Goal: Information Seeking & Learning: Learn about a topic

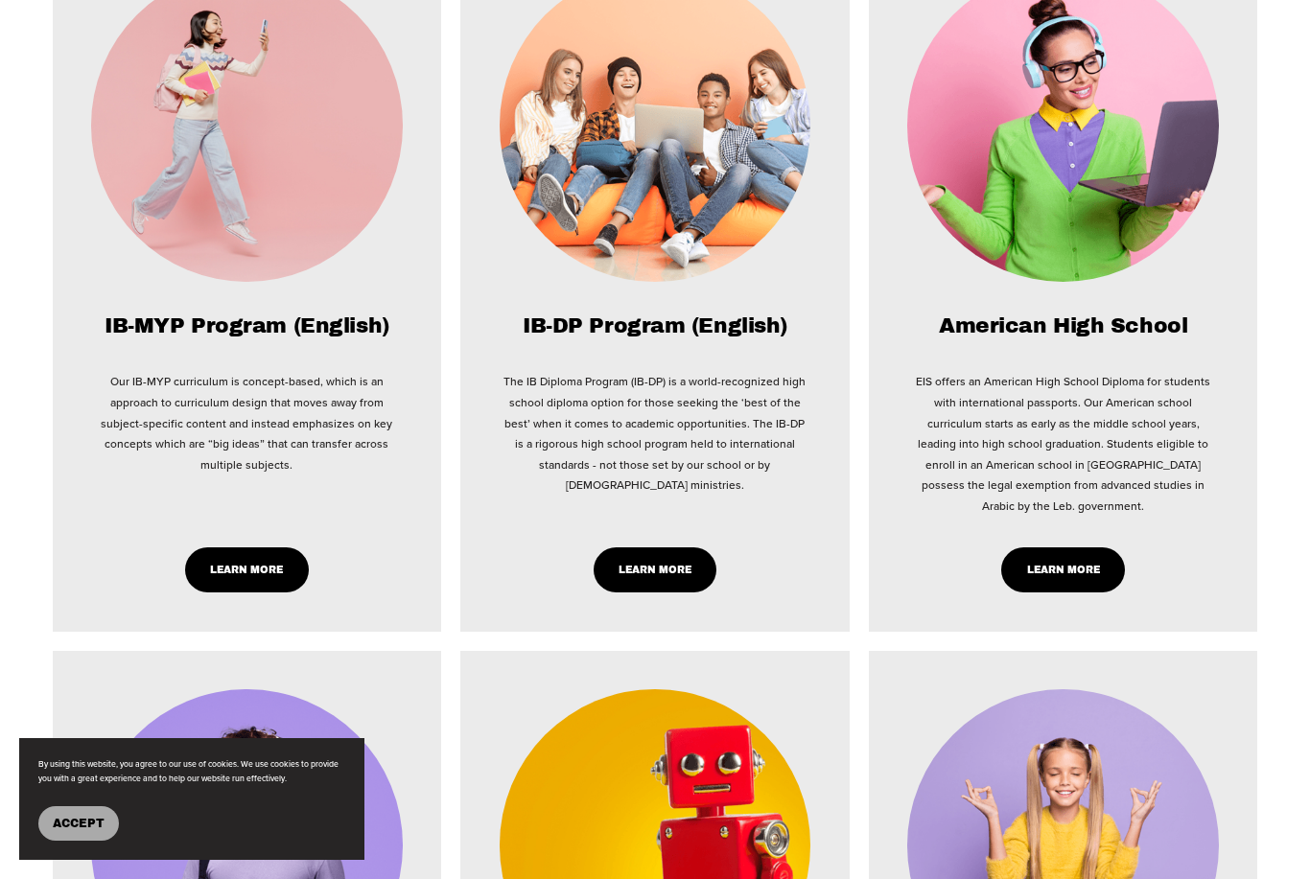
scroll to position [1741, 0]
click at [694, 529] on div "IB-DP Program (English) The IB Diploma Program (IB-DP) is a world-recognized hi…" at bounding box center [655, 454] width 311 height 280
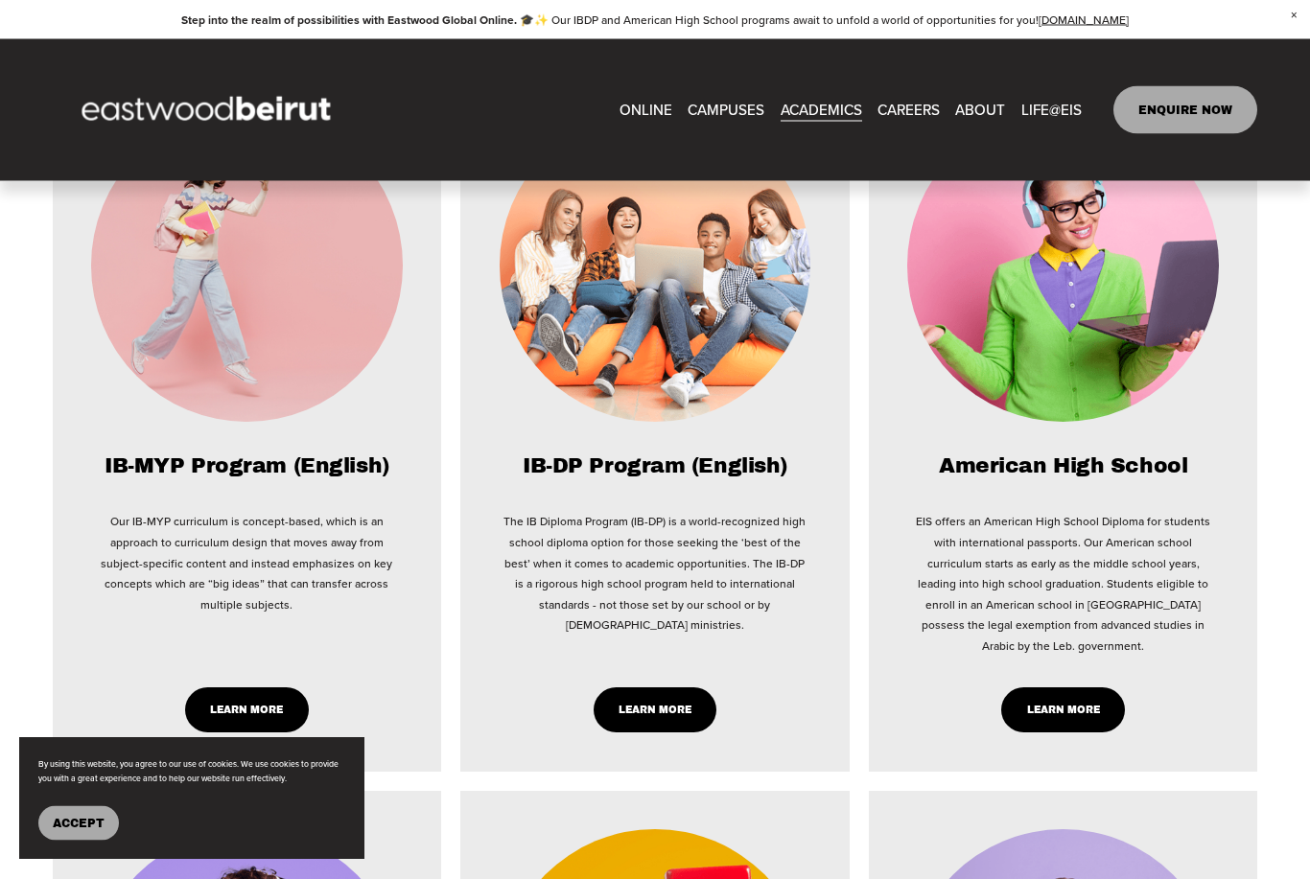
scroll to position [1600, 0]
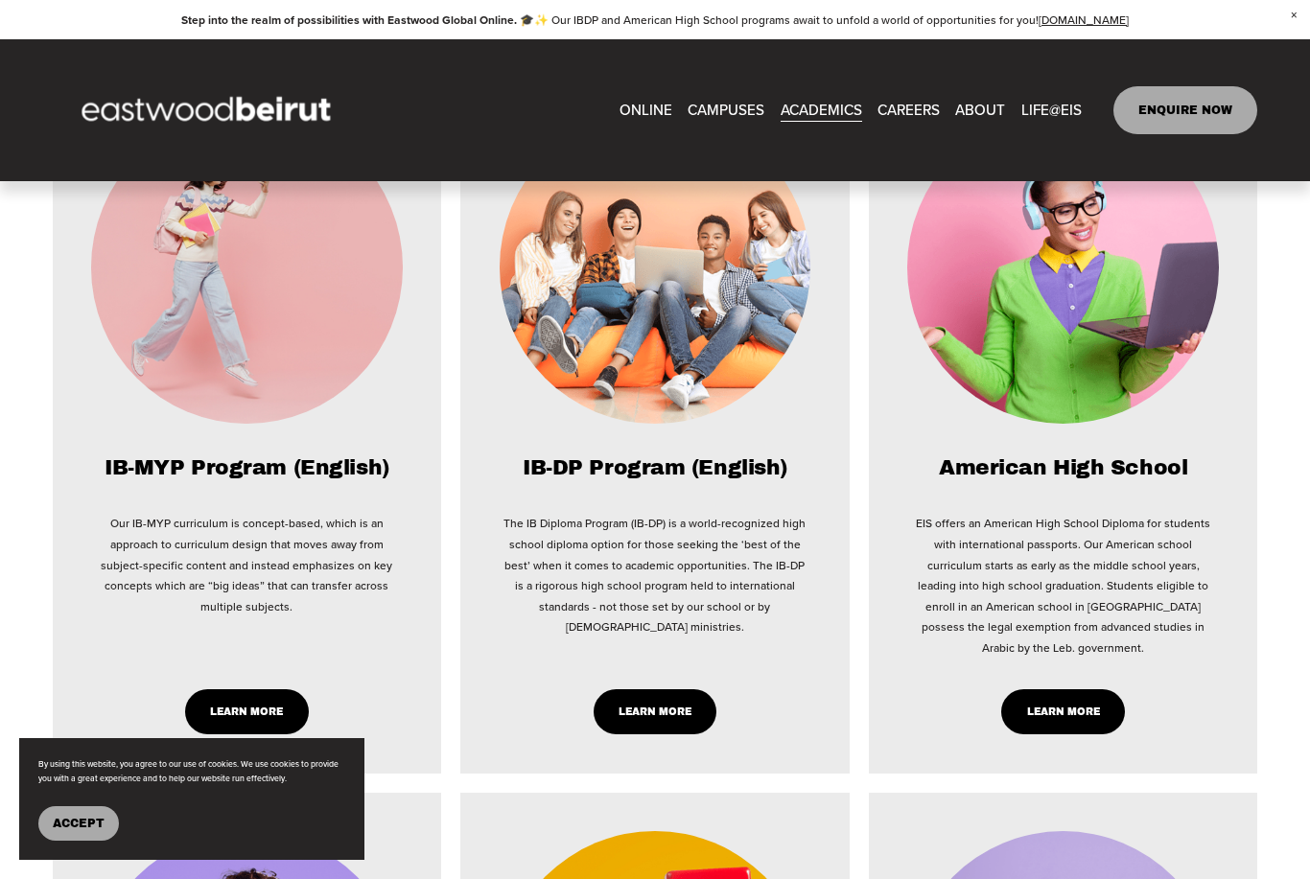
click at [677, 735] on link "Learn More" at bounding box center [656, 712] width 124 height 45
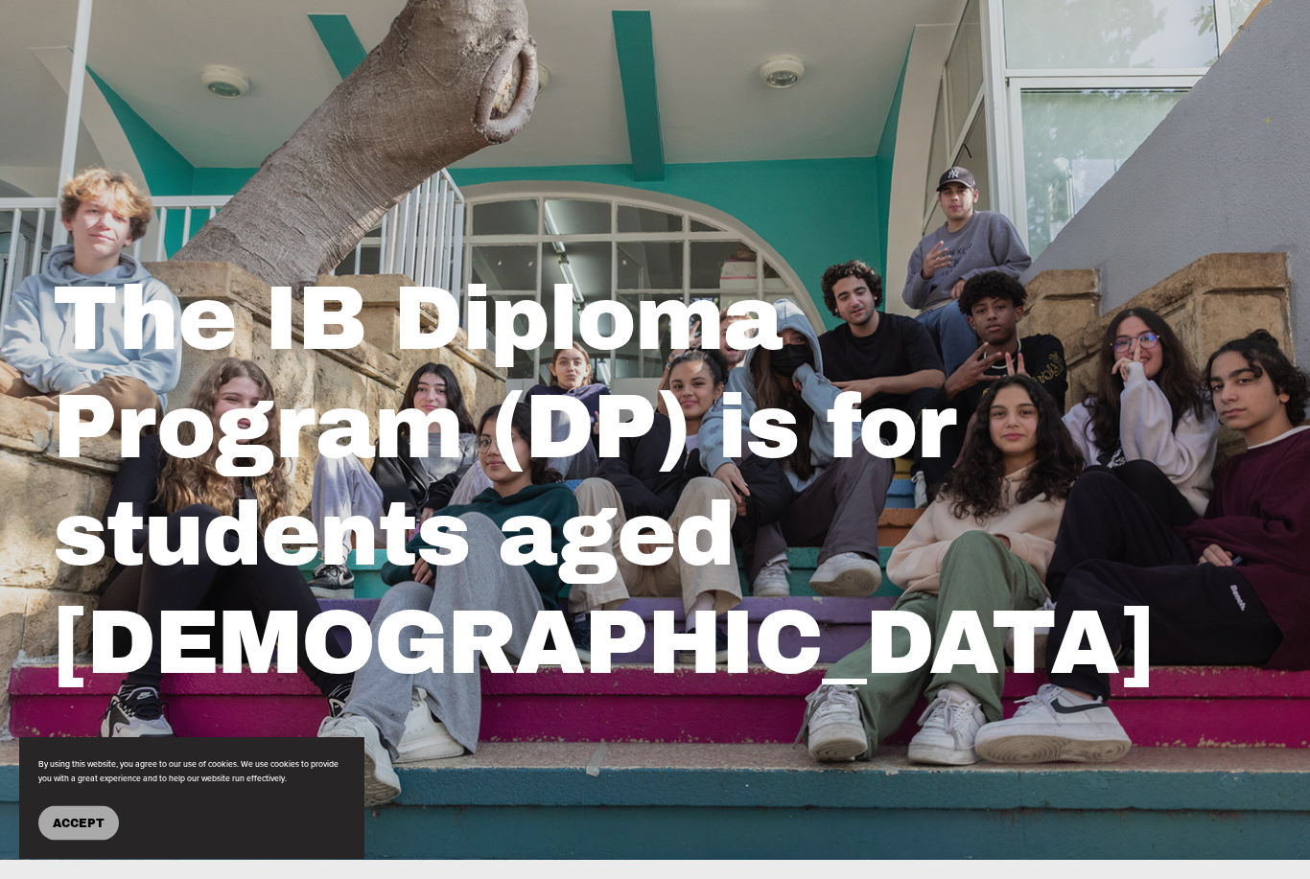
scroll to position [89, 0]
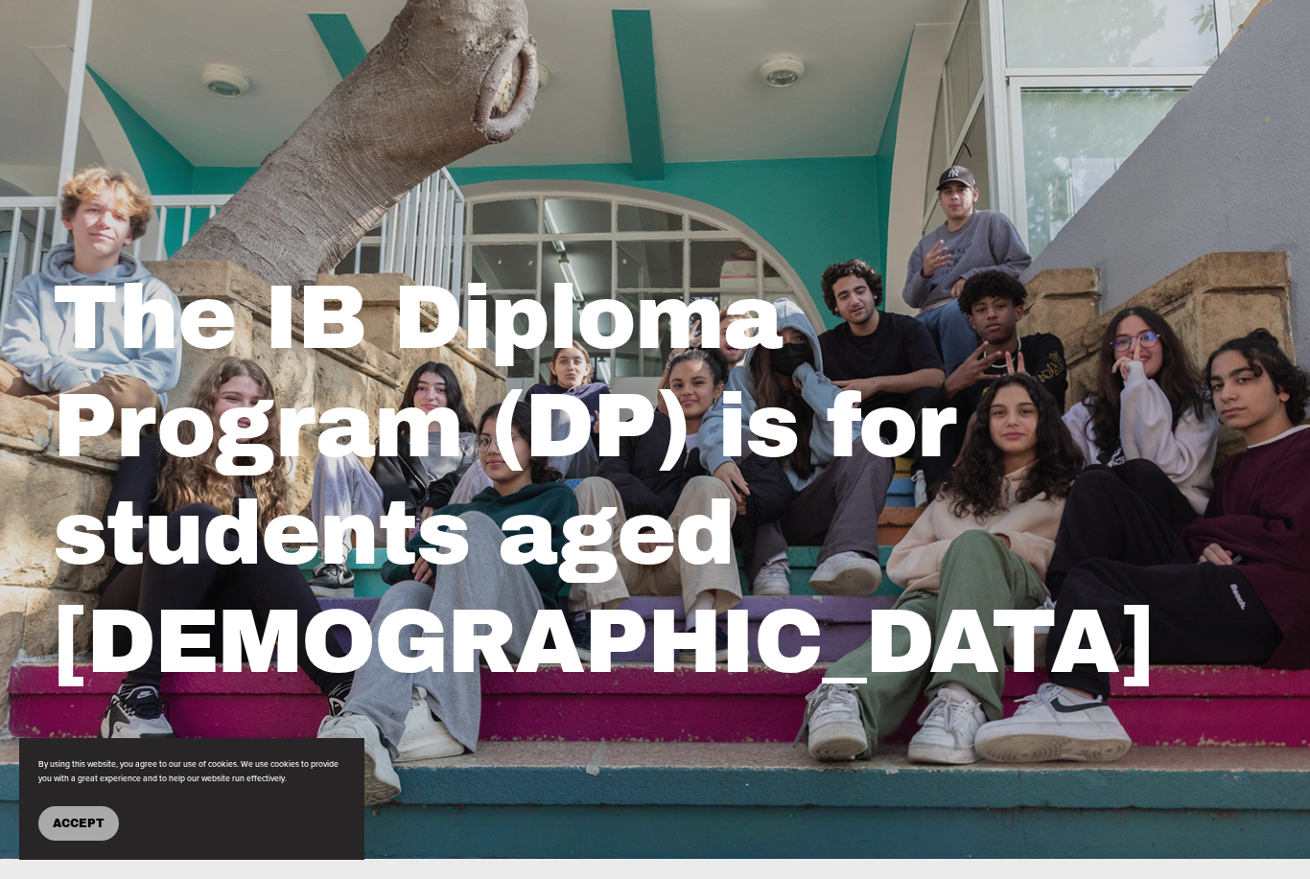
click at [93, 831] on span "Accept" at bounding box center [79, 823] width 52 height 13
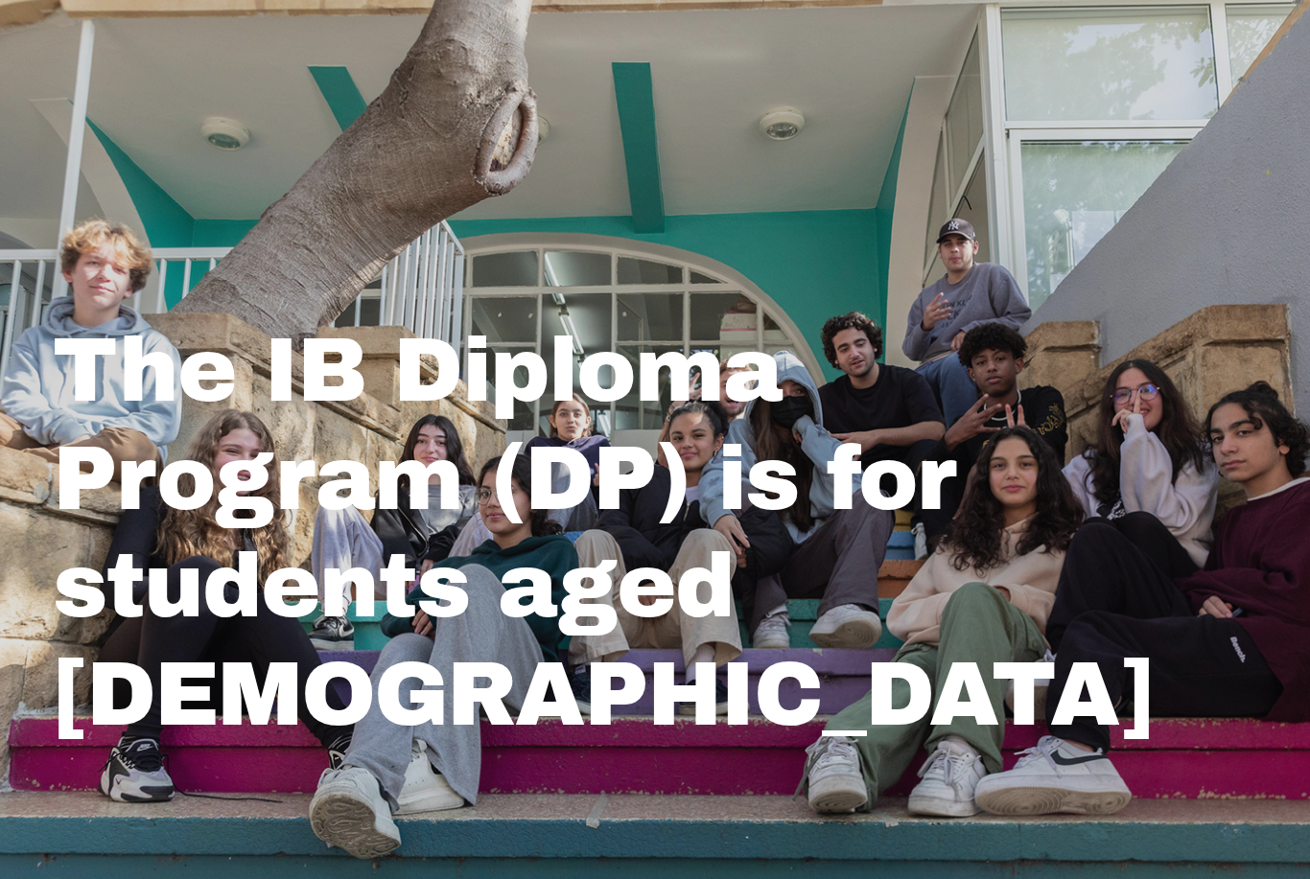
scroll to position [29, 0]
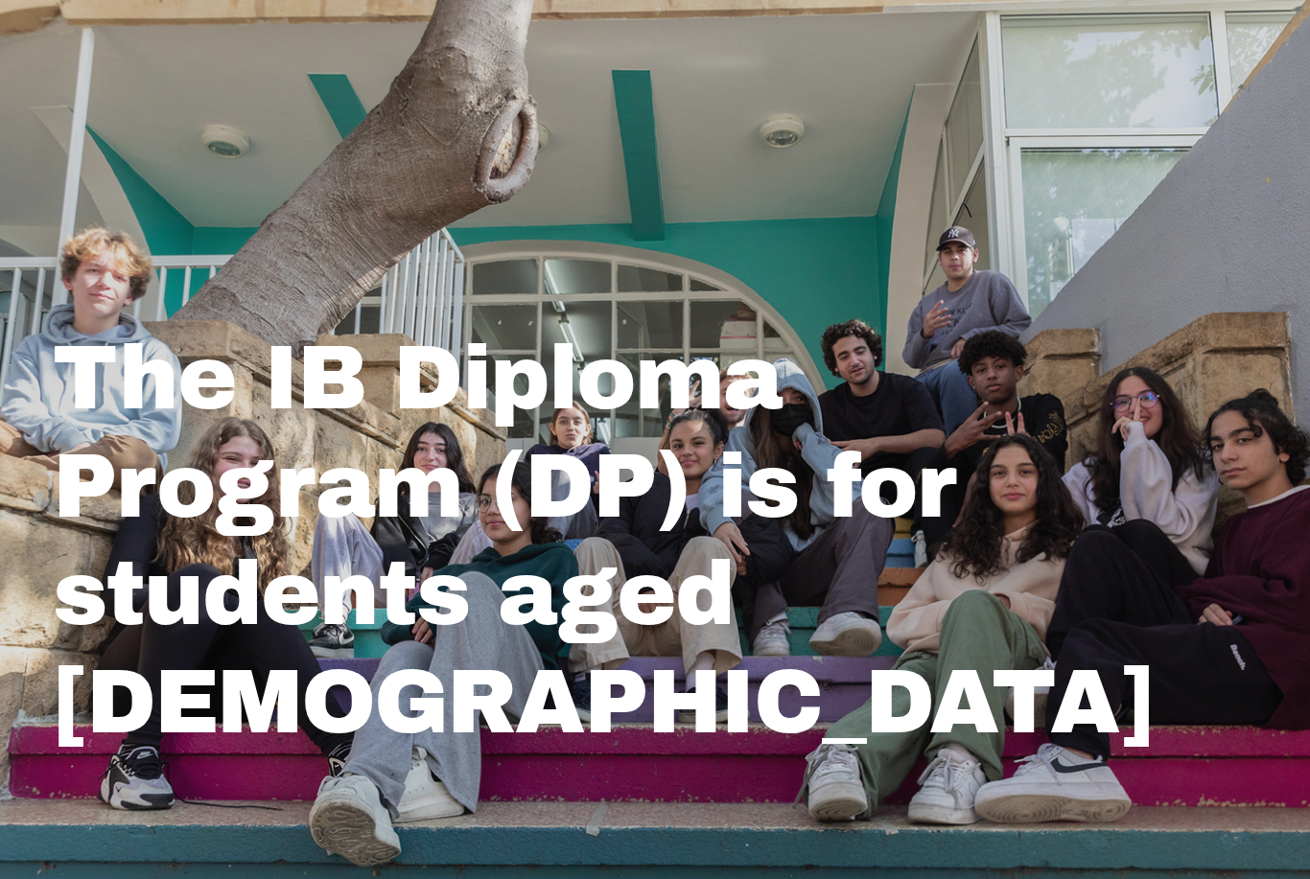
click at [1229, 210] on div "The IB Diploma Program (DP) is for students aged [DEMOGRAPHIC_DATA]" at bounding box center [655, 535] width 1310 height 767
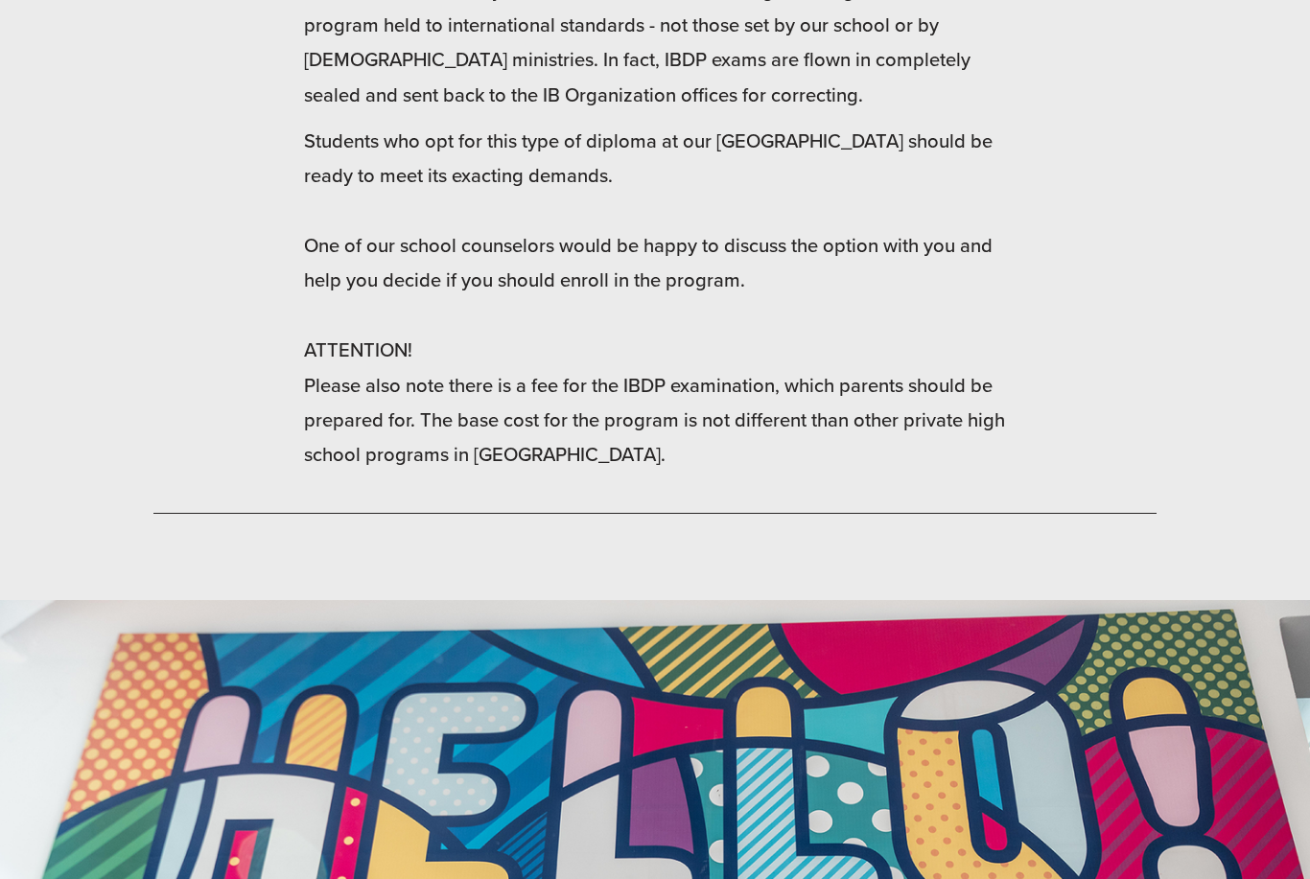
scroll to position [2154, 0]
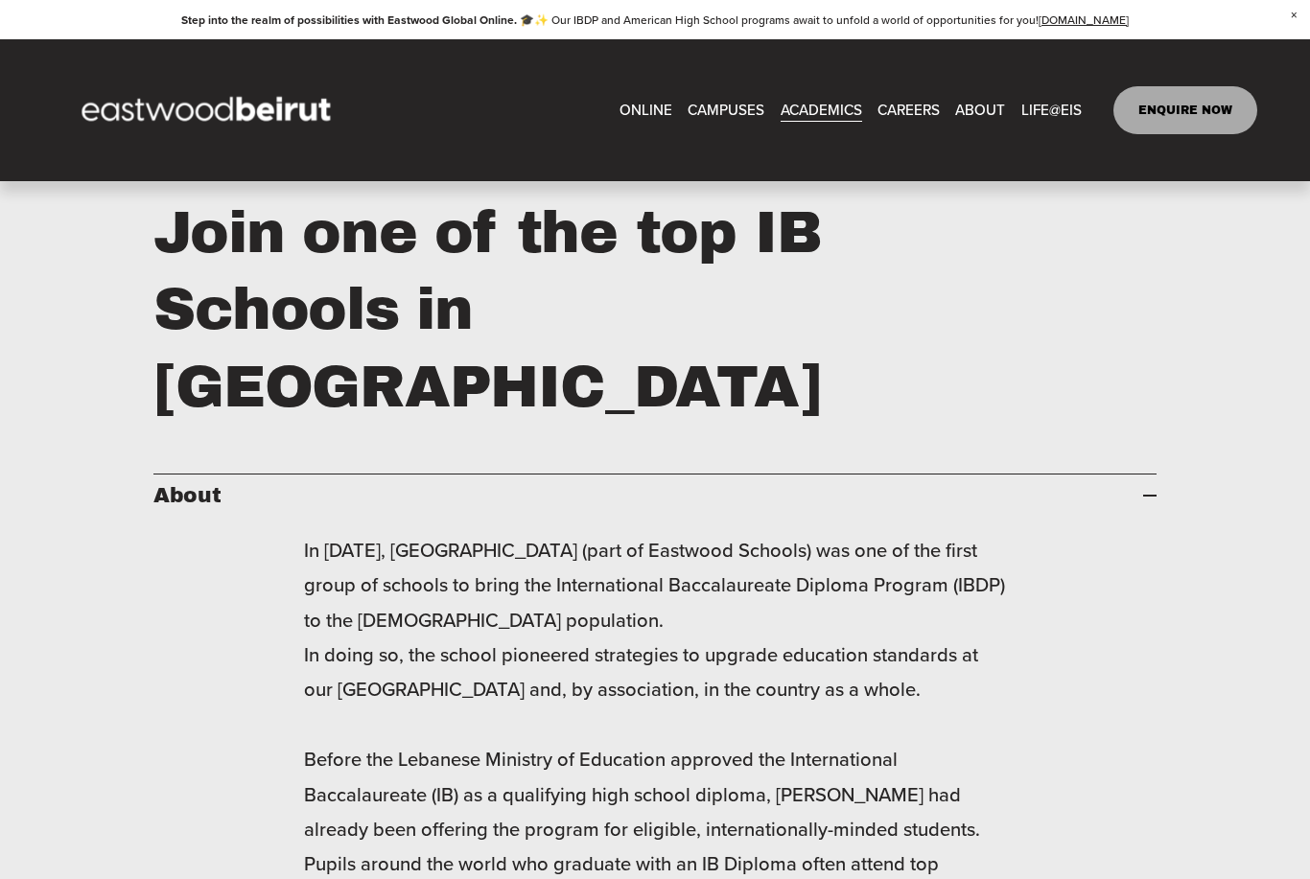
scroll to position [0, 0]
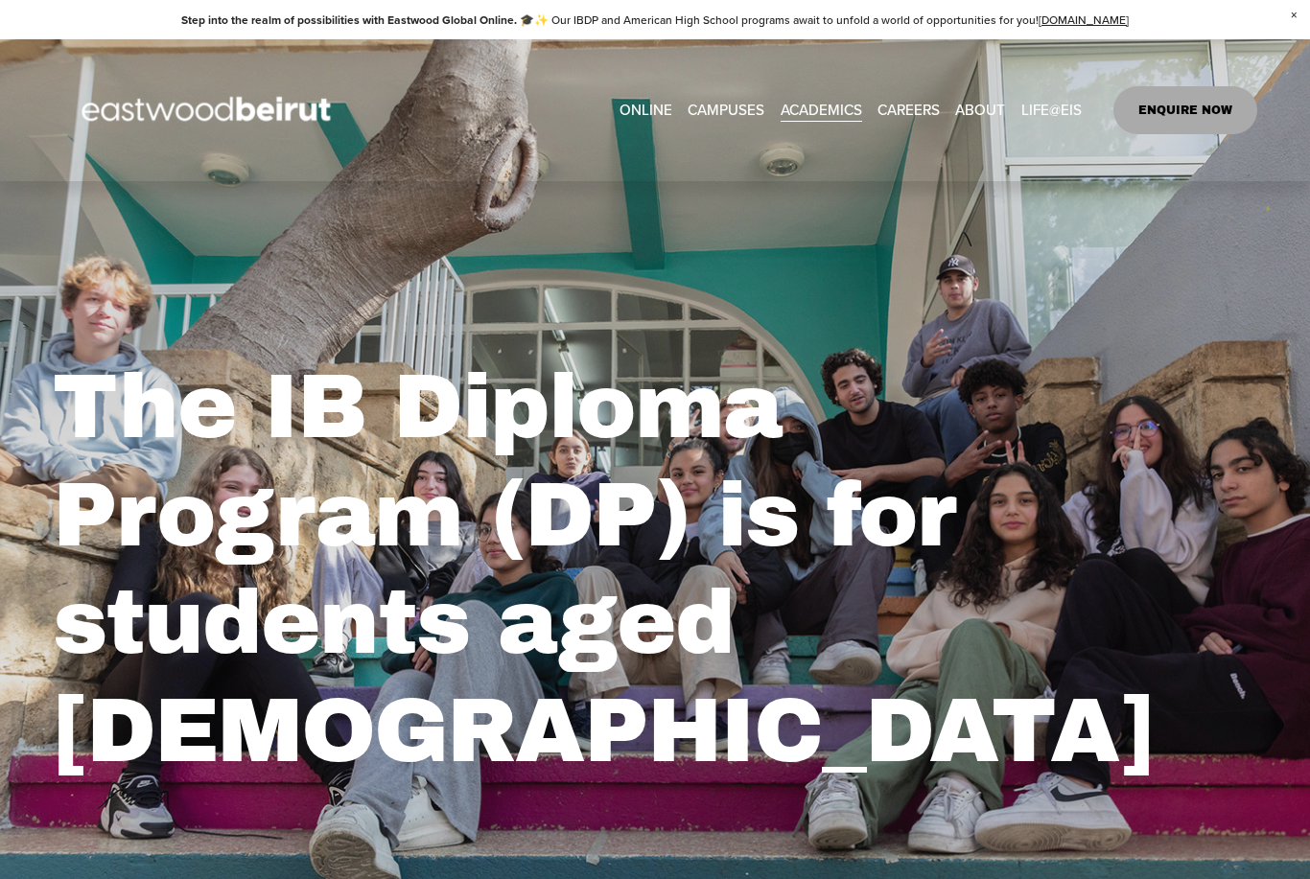
click at [1154, 265] on div "The IB Diploma Program (DP) is for students aged [DEMOGRAPHIC_DATA]" at bounding box center [655, 564] width 1310 height 767
click at [1181, 108] on link "ENQUIRE NOW" at bounding box center [1185, 110] width 145 height 48
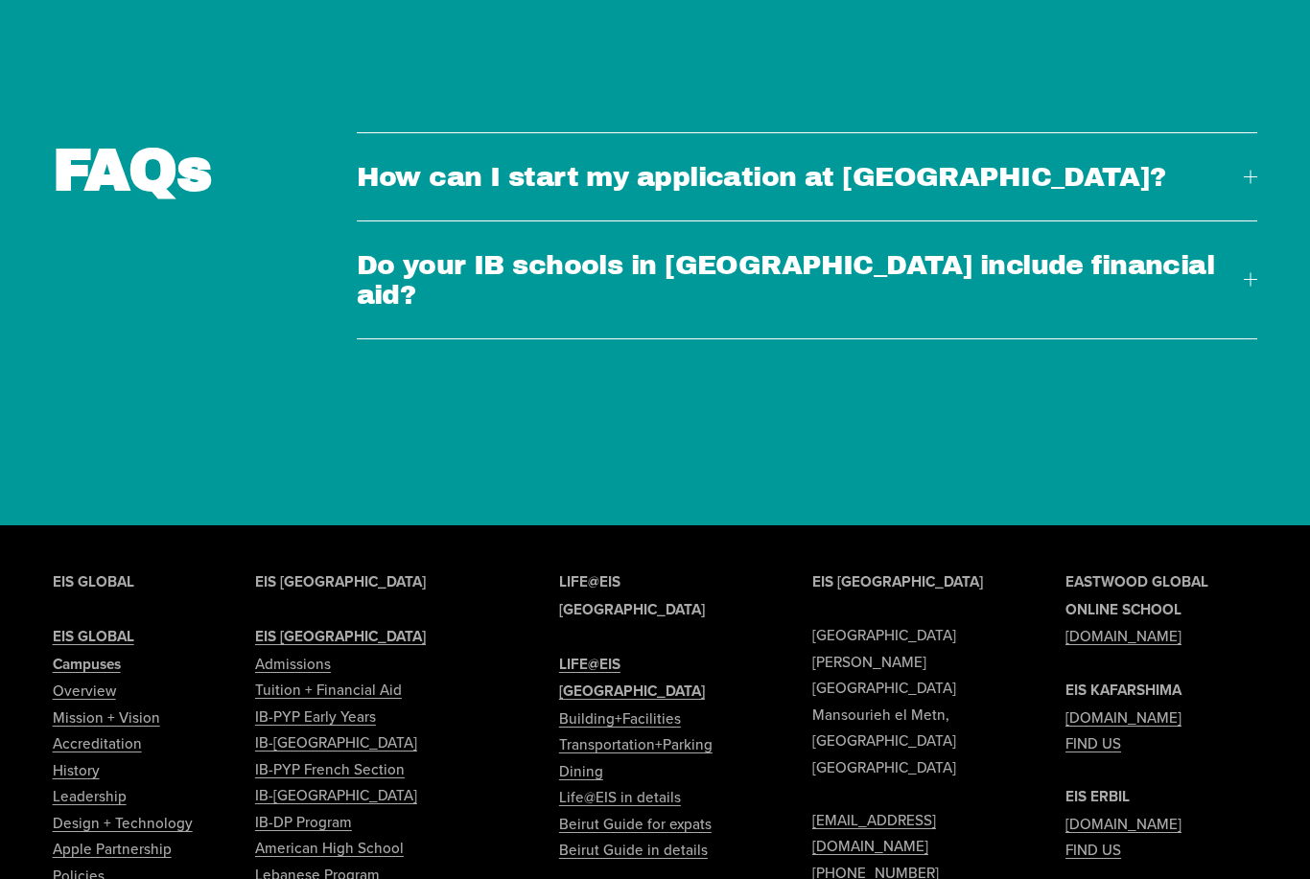
scroll to position [5507, 0]
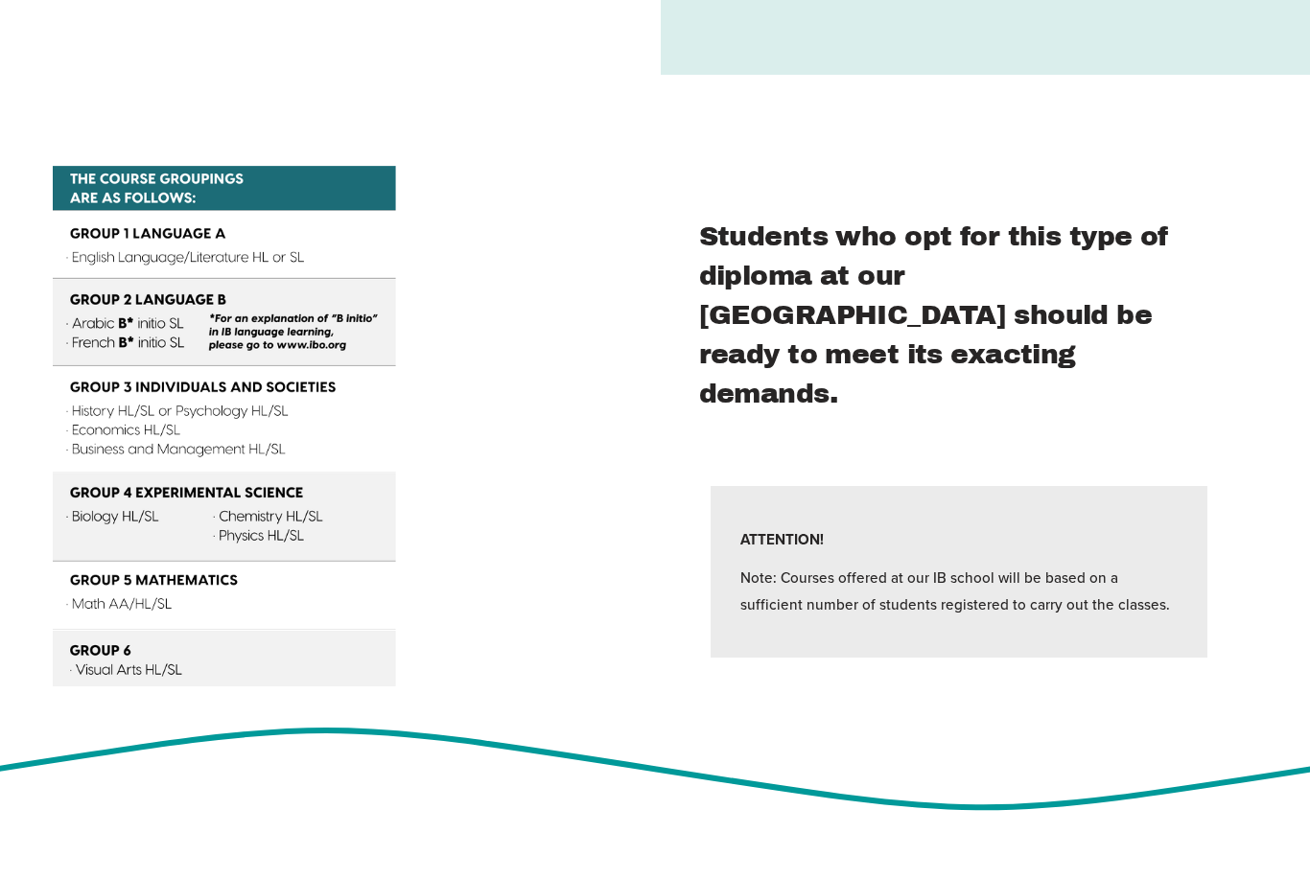
scroll to position [4612, 0]
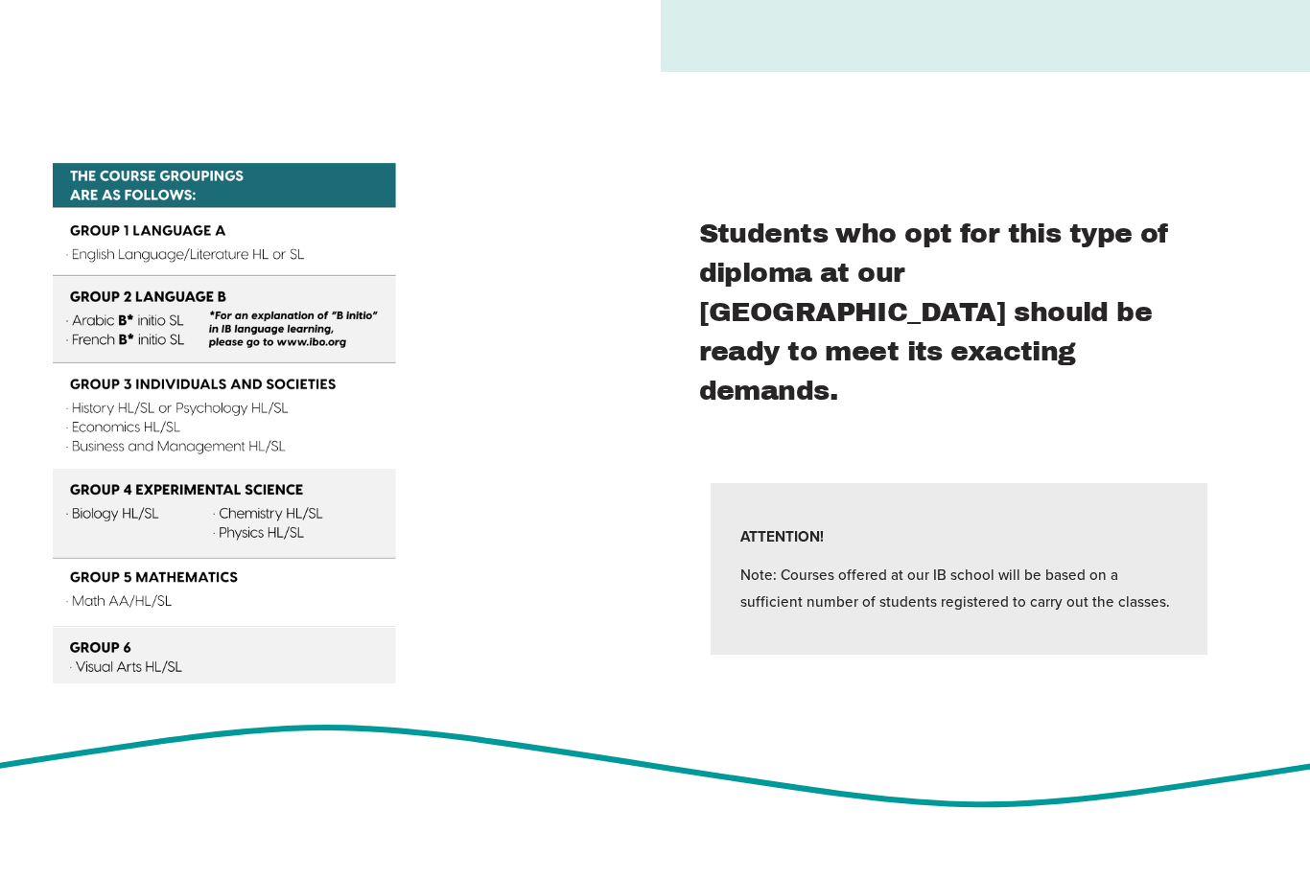
click at [1103, 483] on div "ATTENTION! Note: Courses offered at our IB school will be based on a sufficient…" at bounding box center [959, 569] width 496 height 172
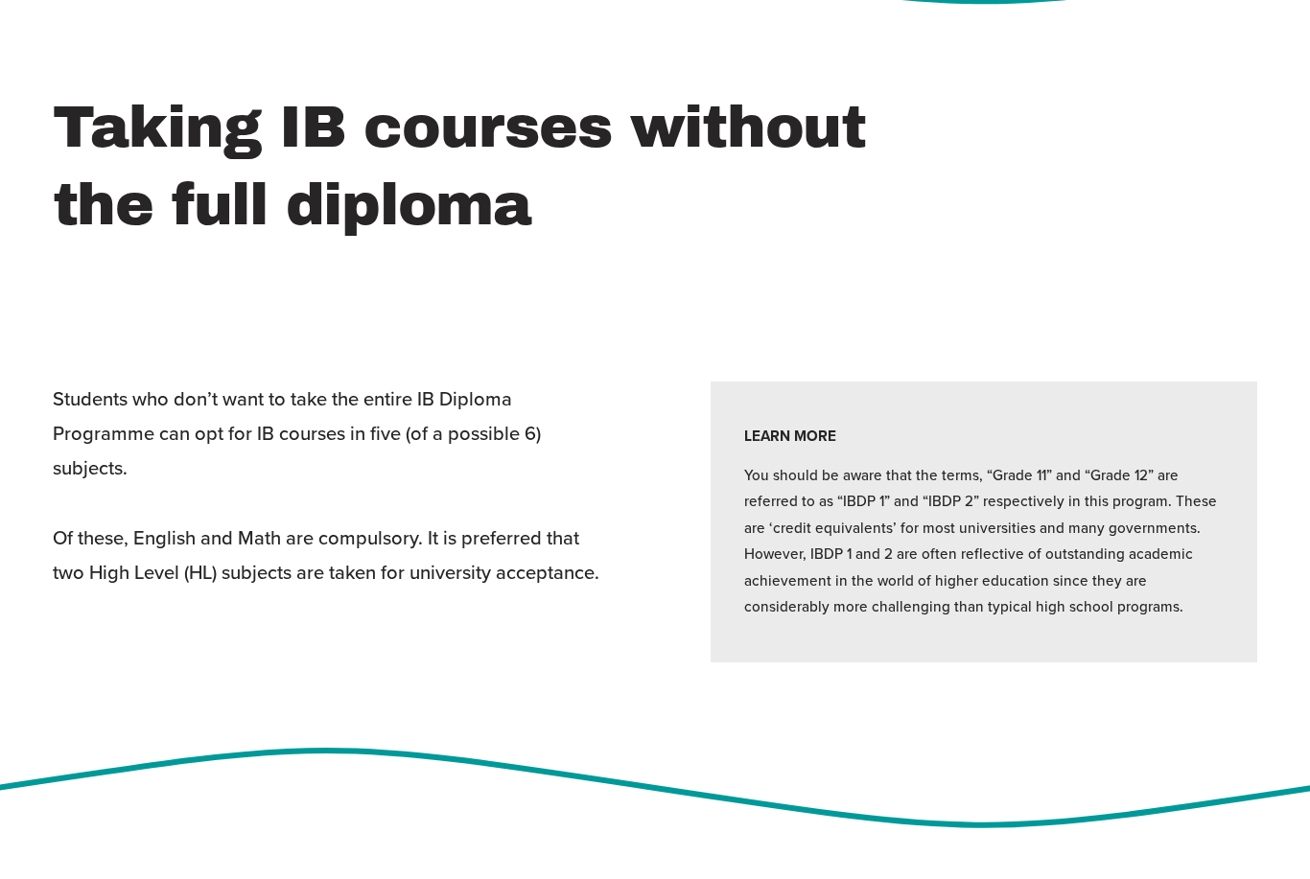
scroll to position [5467, 0]
